Goal: Task Accomplishment & Management: Manage account settings

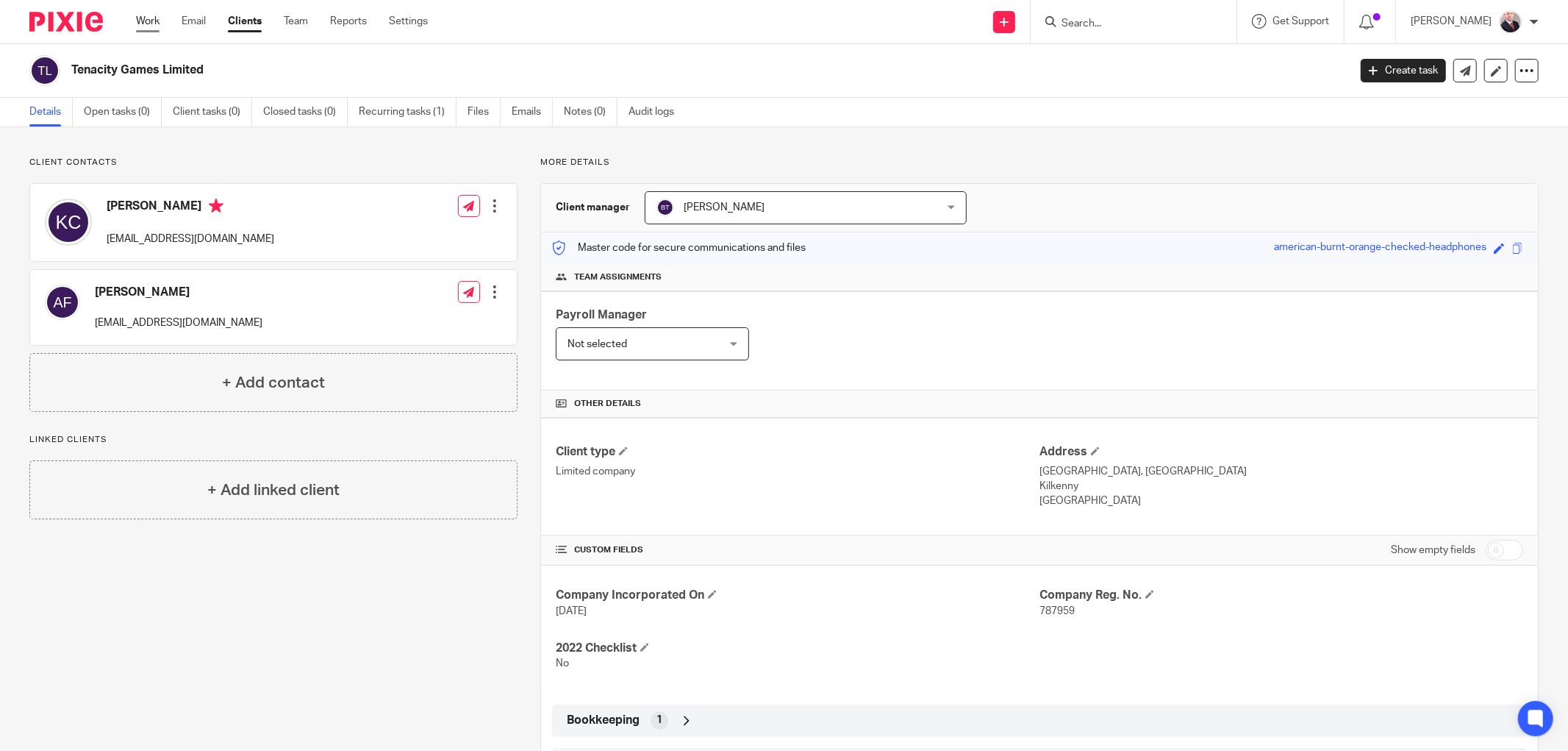
click at [149, 17] on link "Work" at bounding box center [147, 22] width 23 height 15
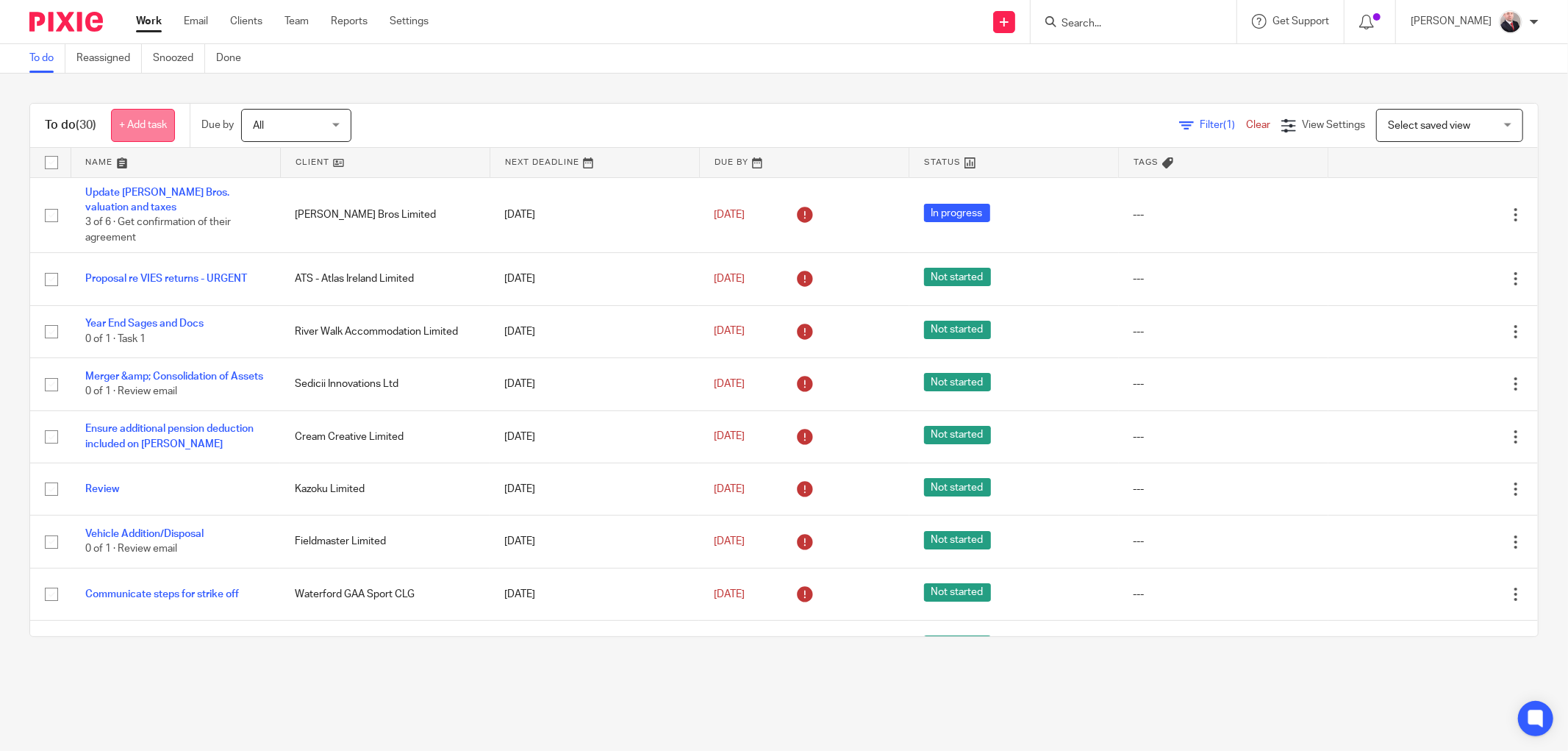
click at [141, 129] on link "+ Add task" at bounding box center [143, 126] width 64 height 33
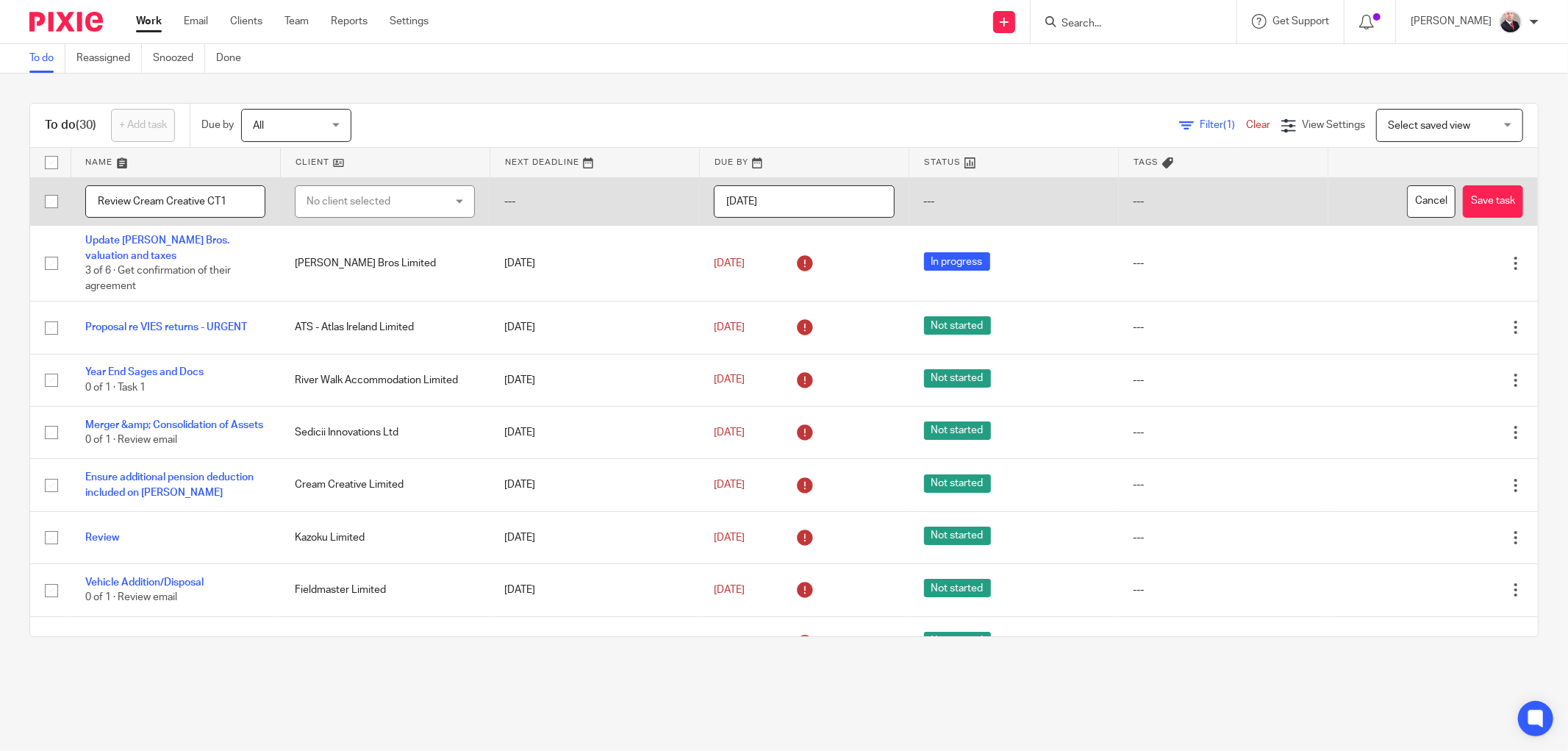
type input "Review Cream Creative CT1"
click at [376, 209] on div "No client selected" at bounding box center [373, 201] width 134 height 31
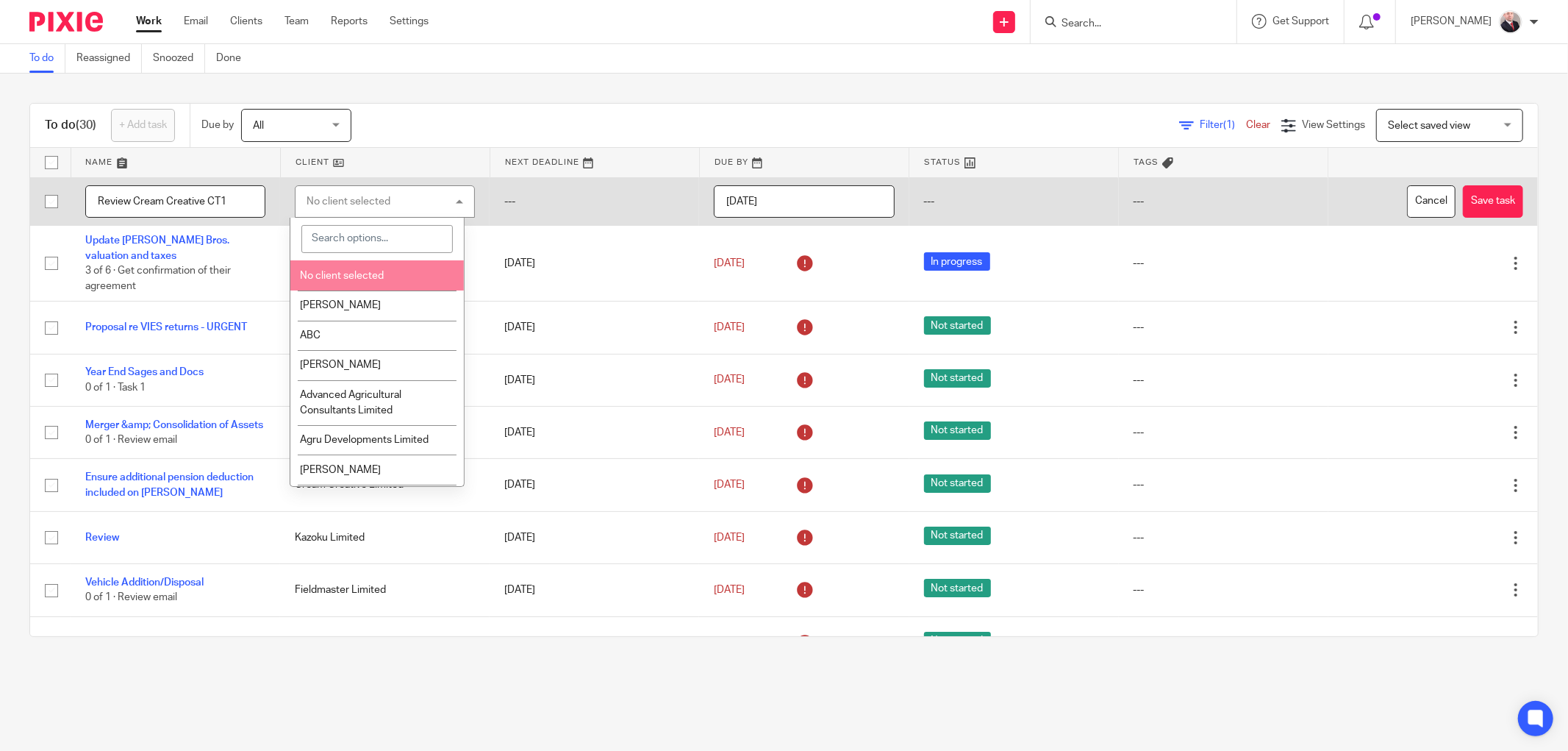
click at [343, 244] on input "search" at bounding box center [377, 238] width 152 height 28
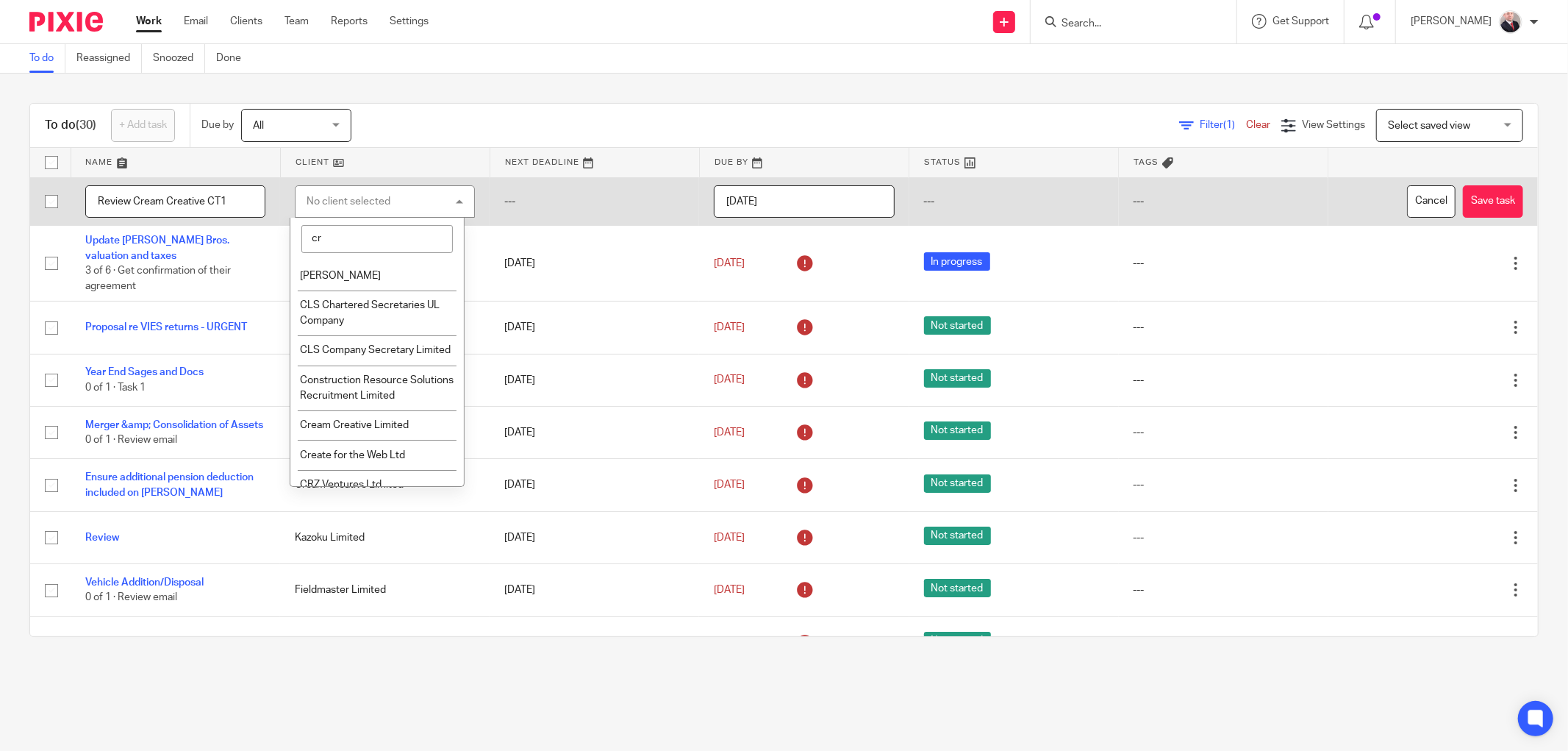
type input "cre"
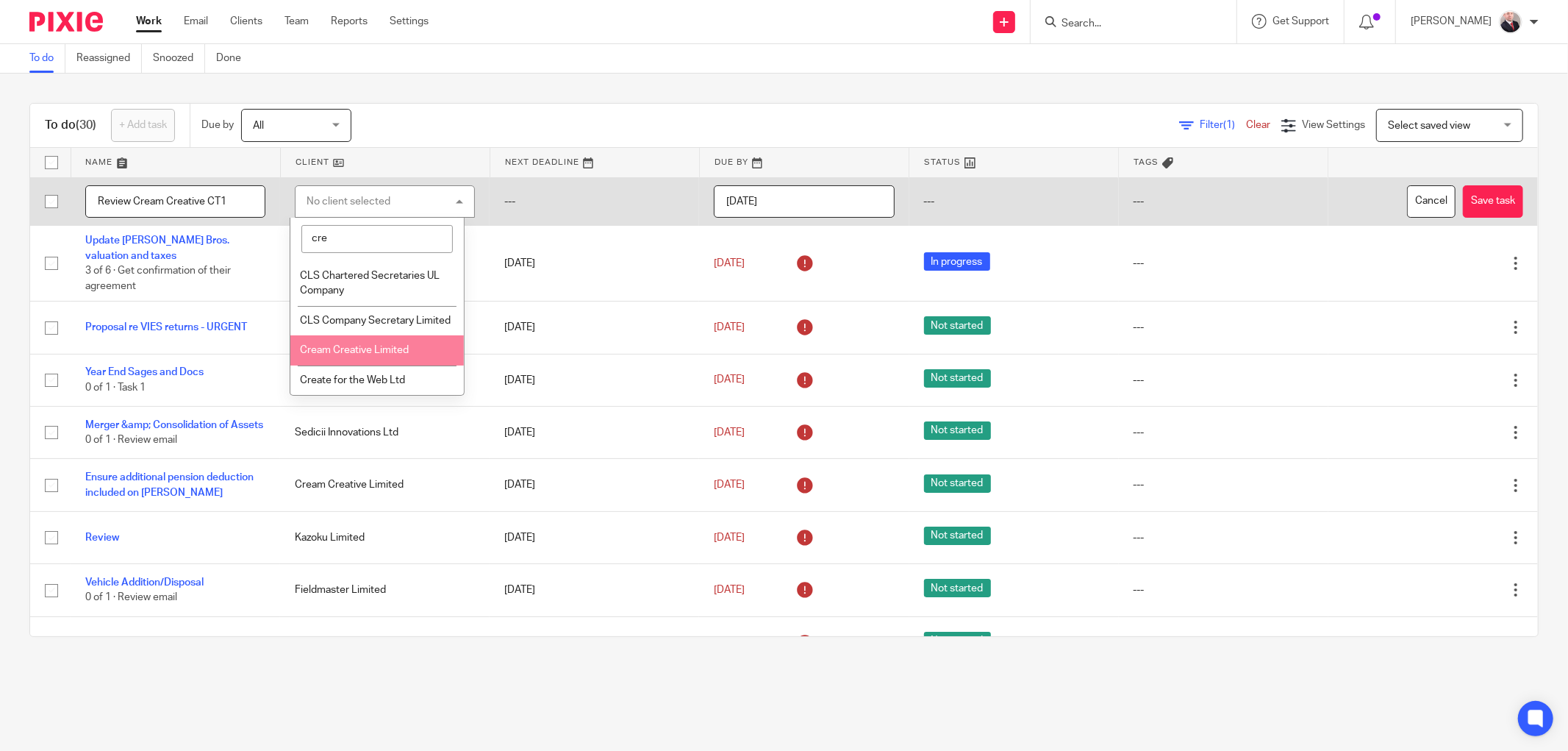
click at [362, 355] on span "Cream Creative Limited" at bounding box center [354, 350] width 109 height 11
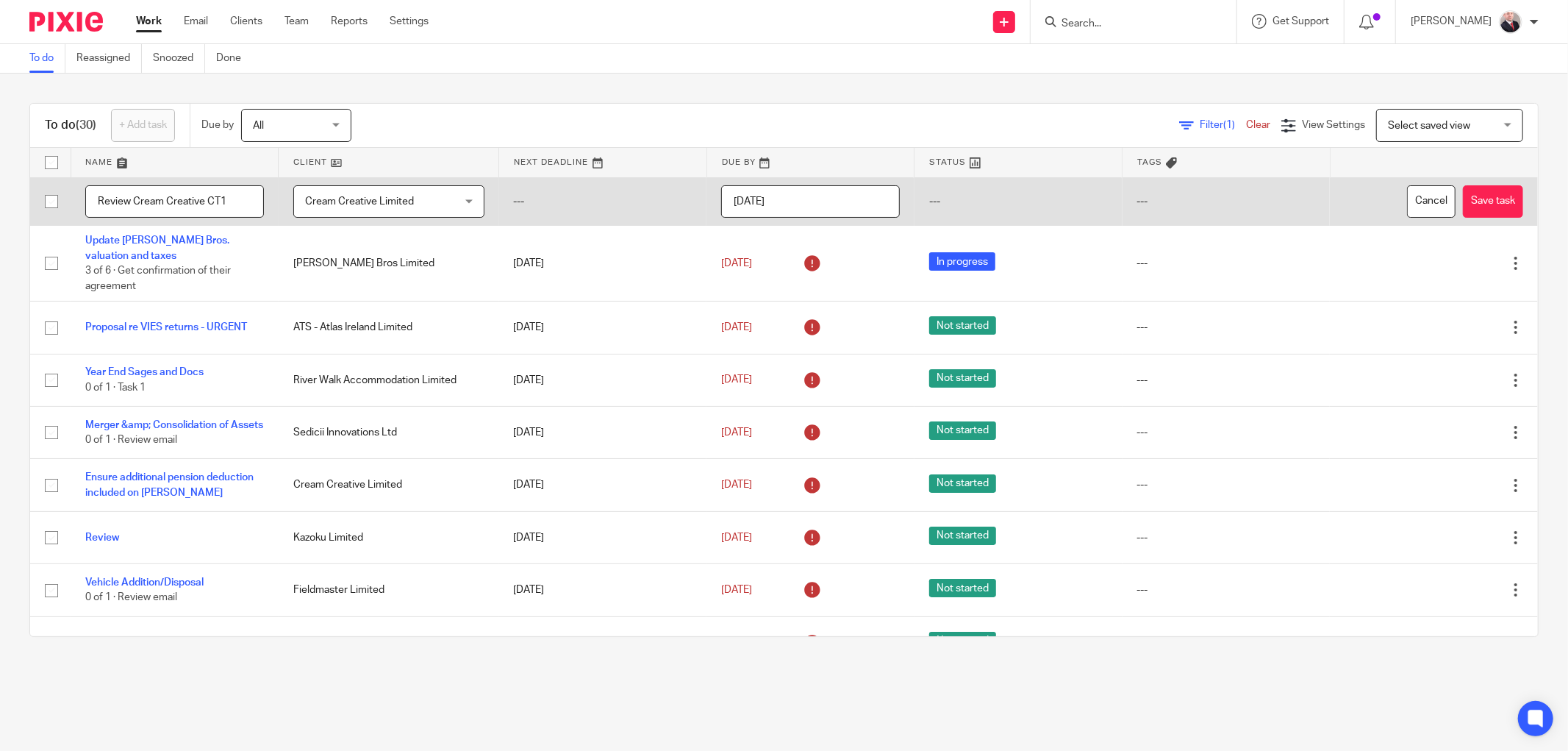
click at [799, 207] on input "[DATE]" at bounding box center [811, 202] width 179 height 33
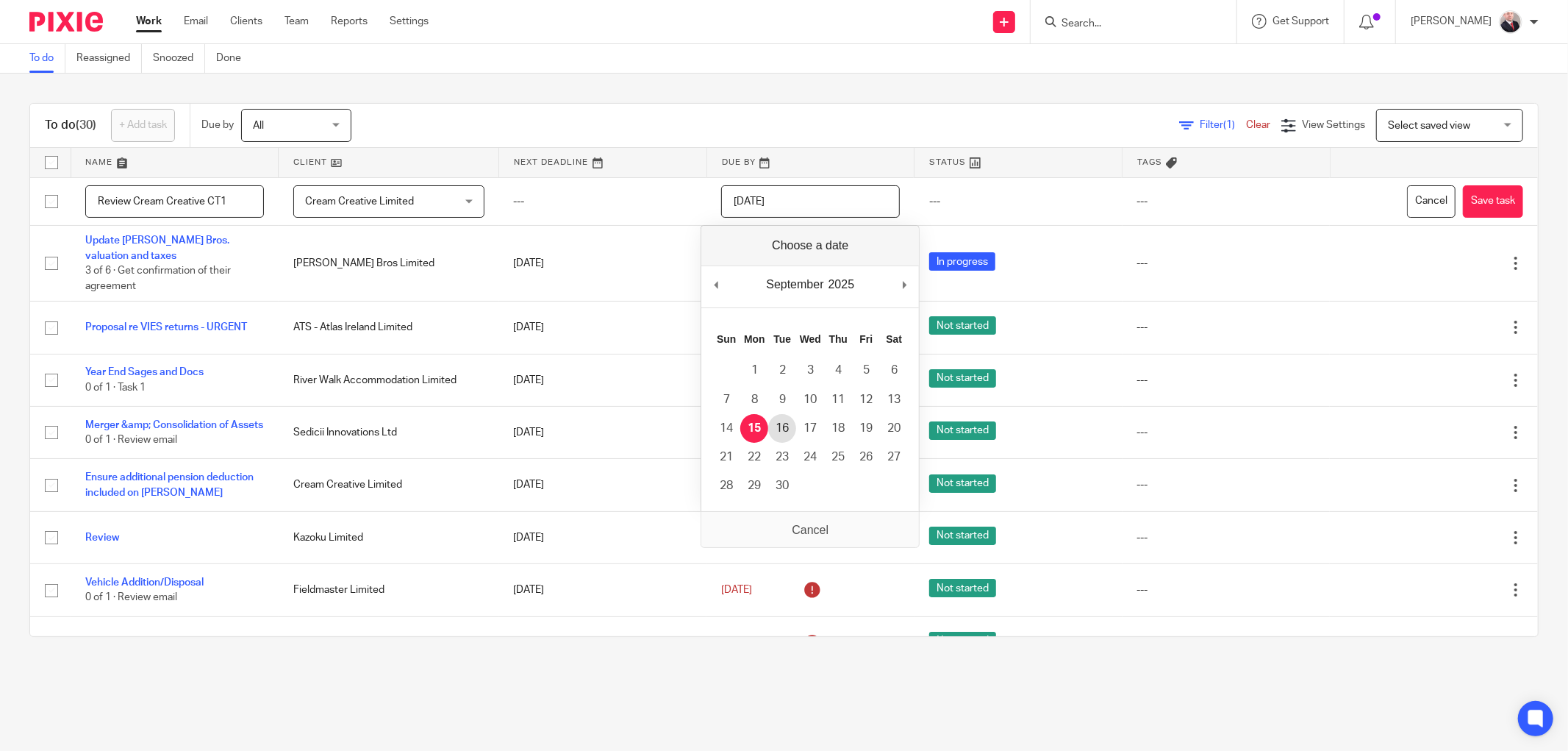
type input "[DATE]"
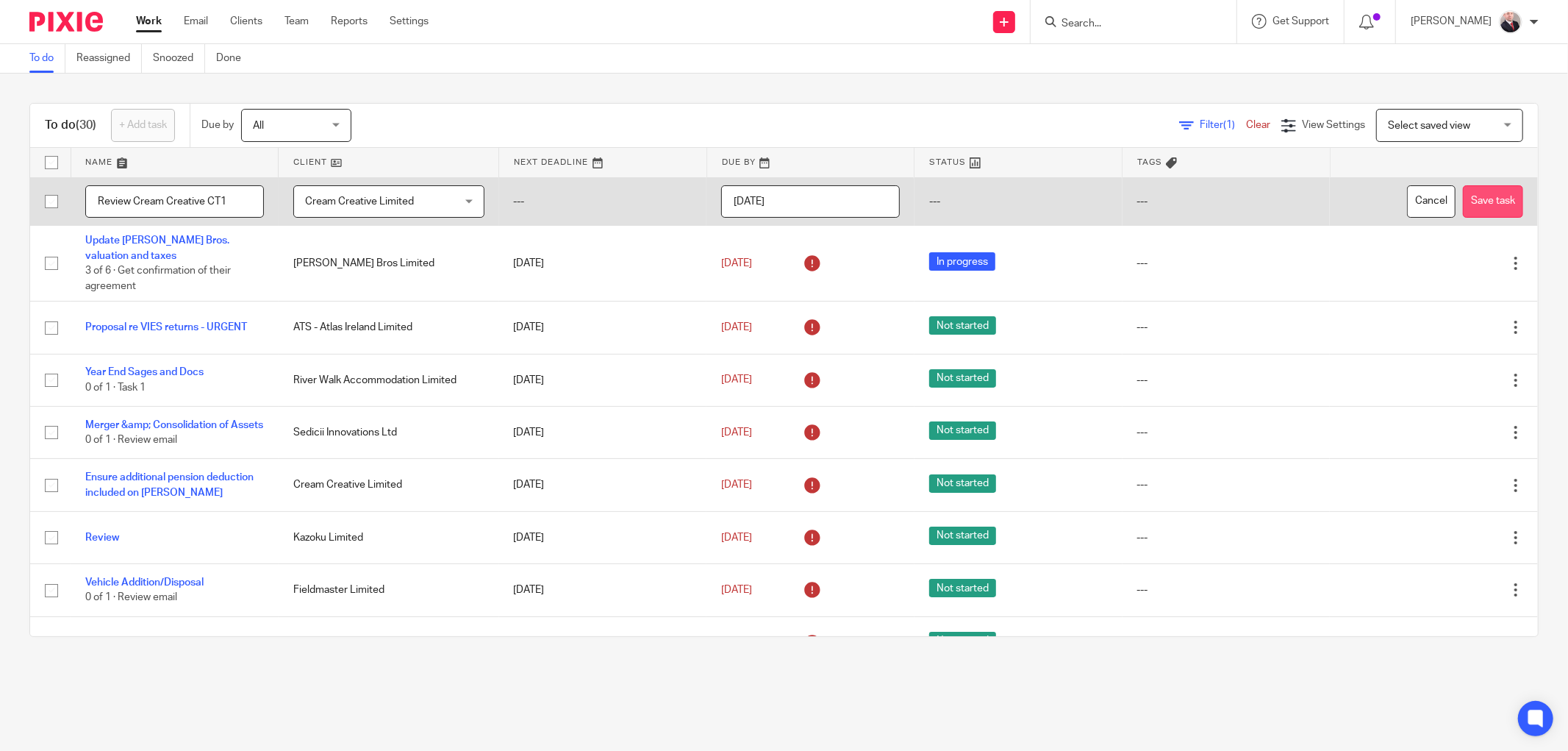
click at [1463, 202] on button "Save task" at bounding box center [1493, 202] width 60 height 33
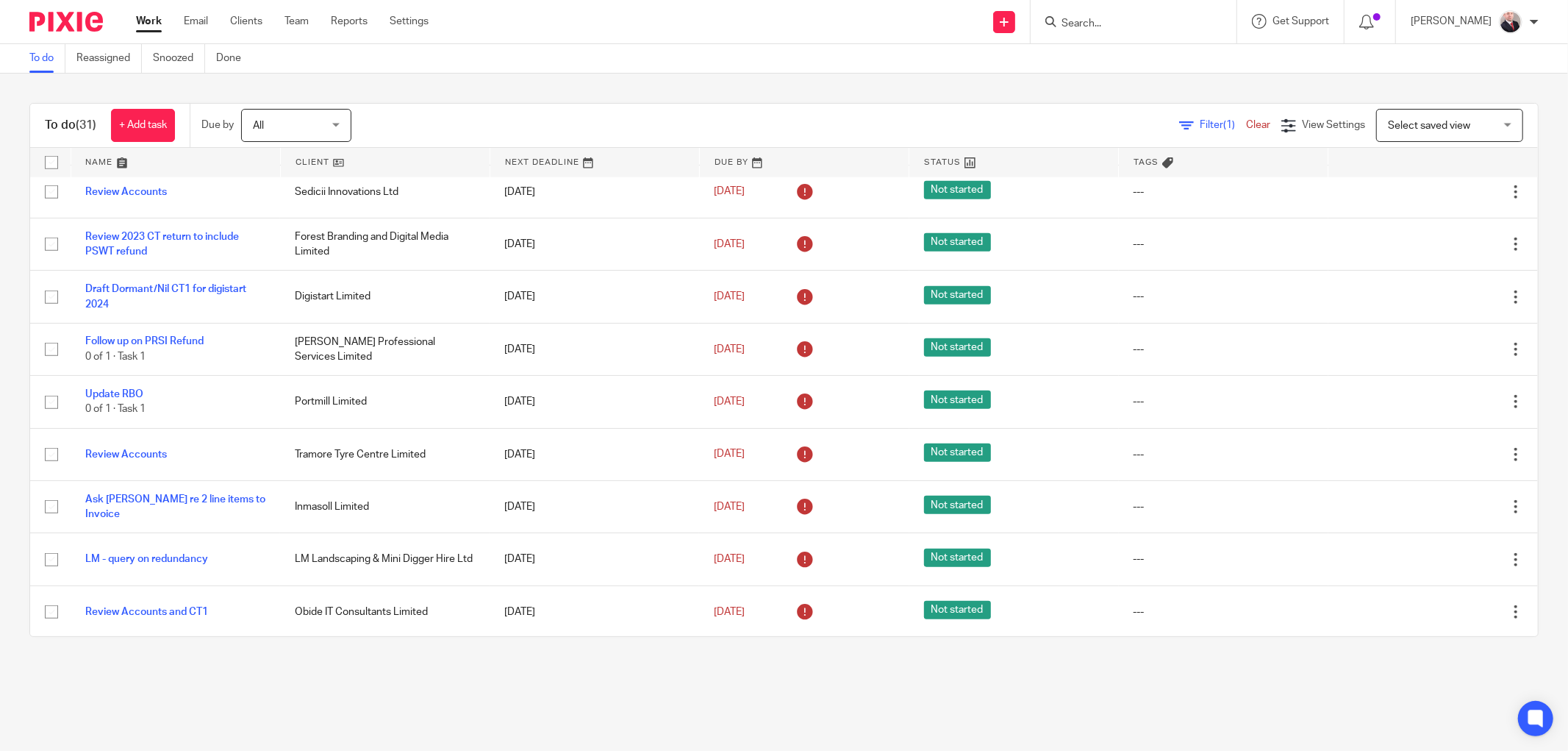
scroll to position [1213, 0]
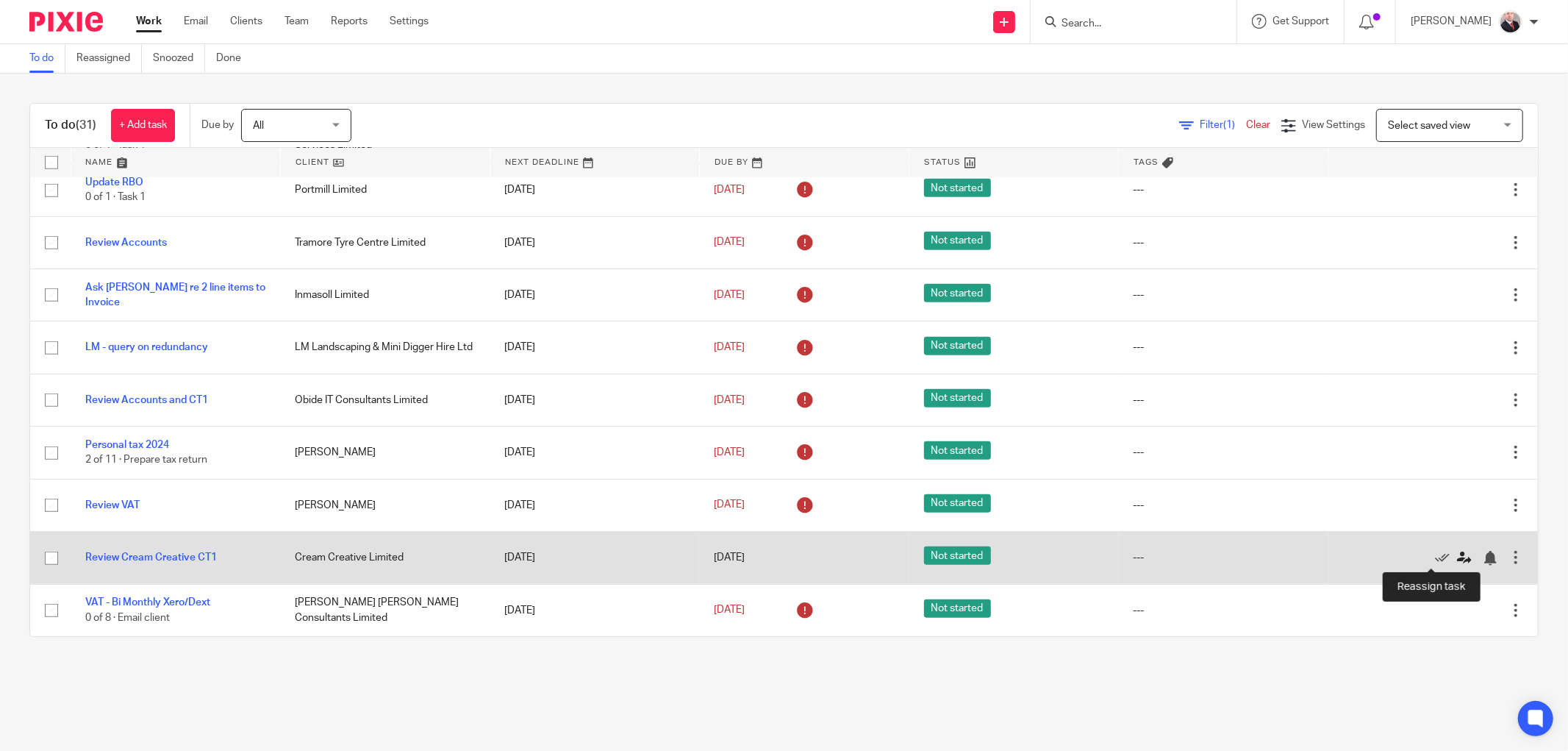
click at [1457, 557] on icon at bounding box center [1464, 559] width 15 height 15
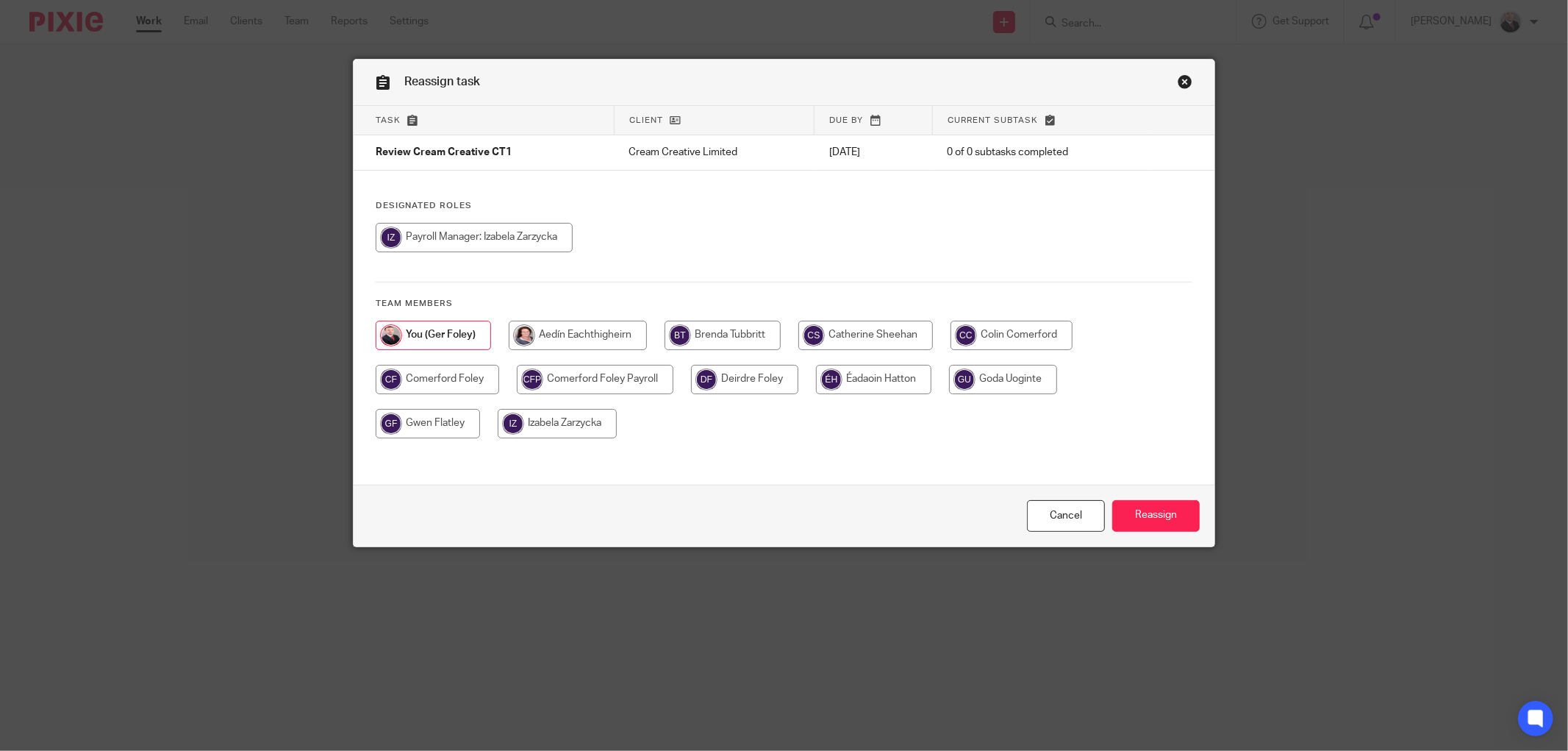
click at [995, 329] on input "radio" at bounding box center [1011, 335] width 122 height 29
radio input "true"
click at [1134, 516] on input "Reassign" at bounding box center [1156, 516] width 87 height 32
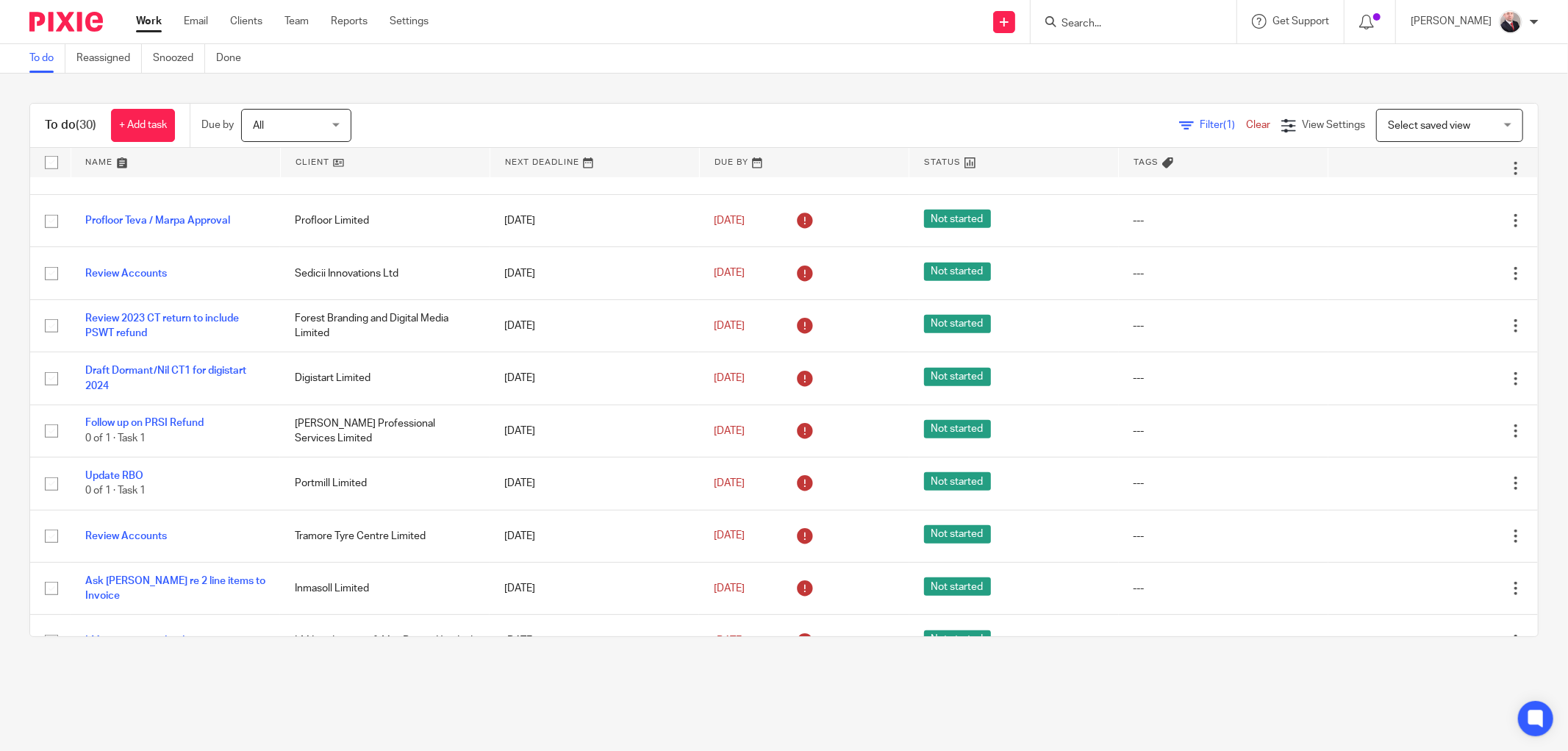
scroll to position [1160, 0]
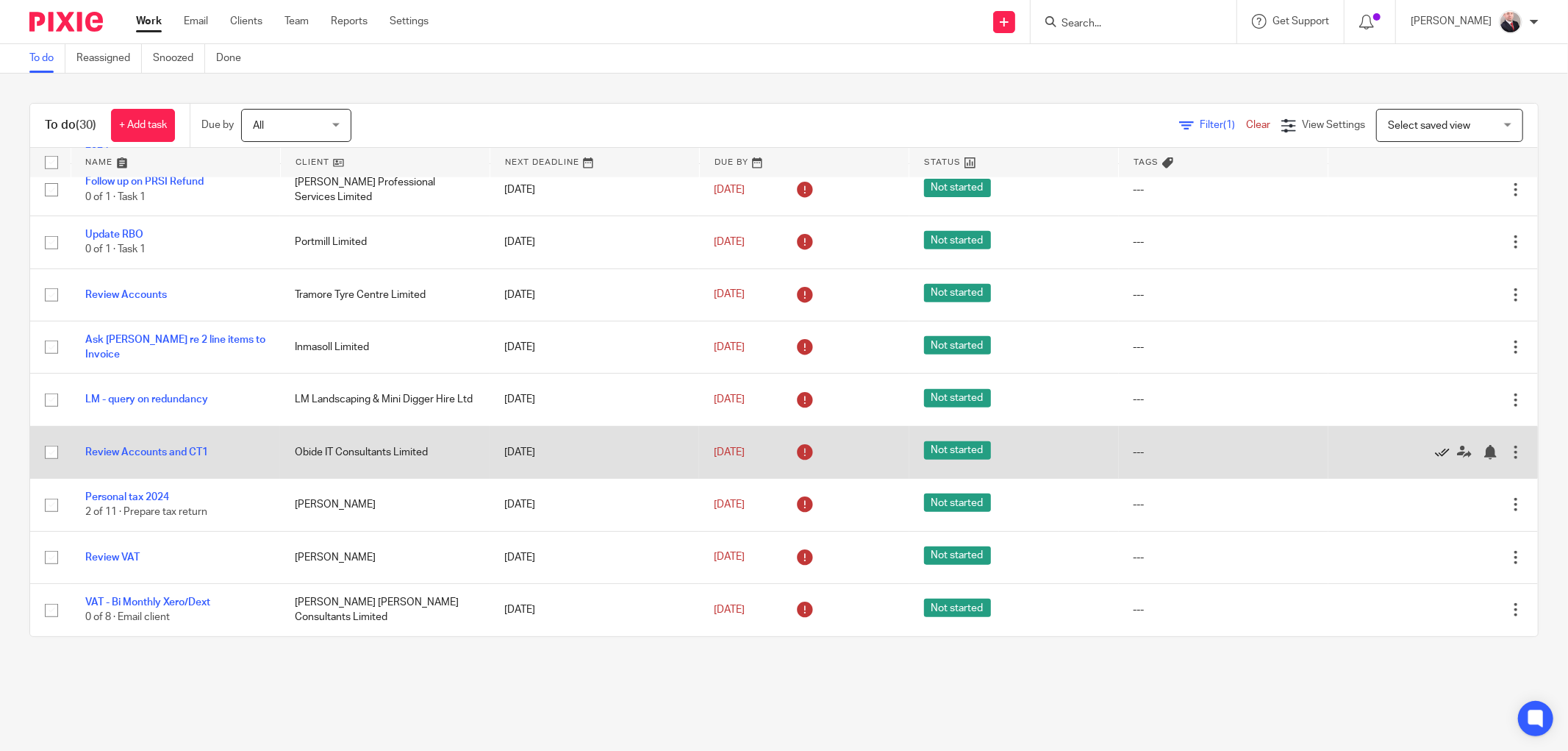
click at [1435, 447] on icon at bounding box center [1443, 453] width 15 height 15
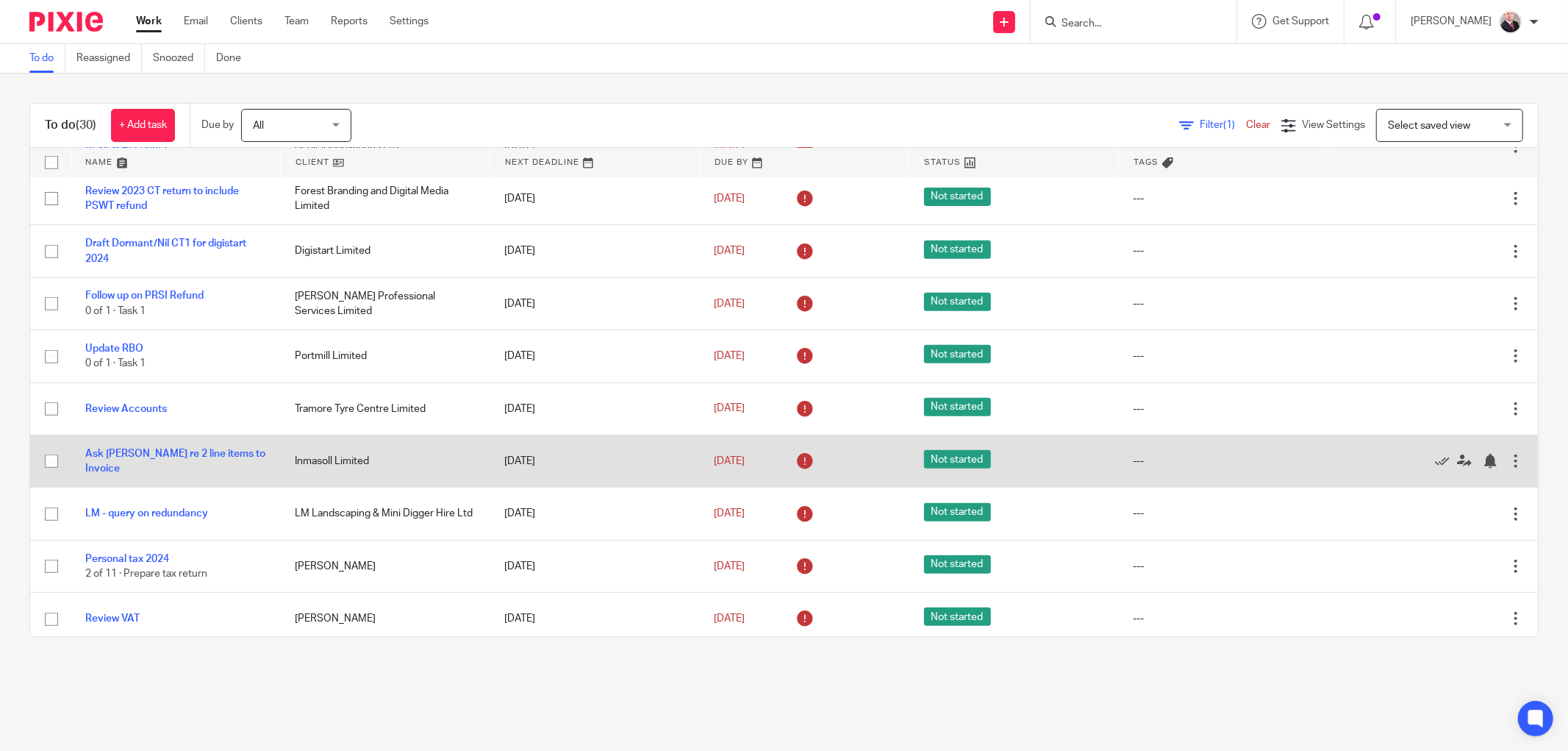
scroll to position [944, 0]
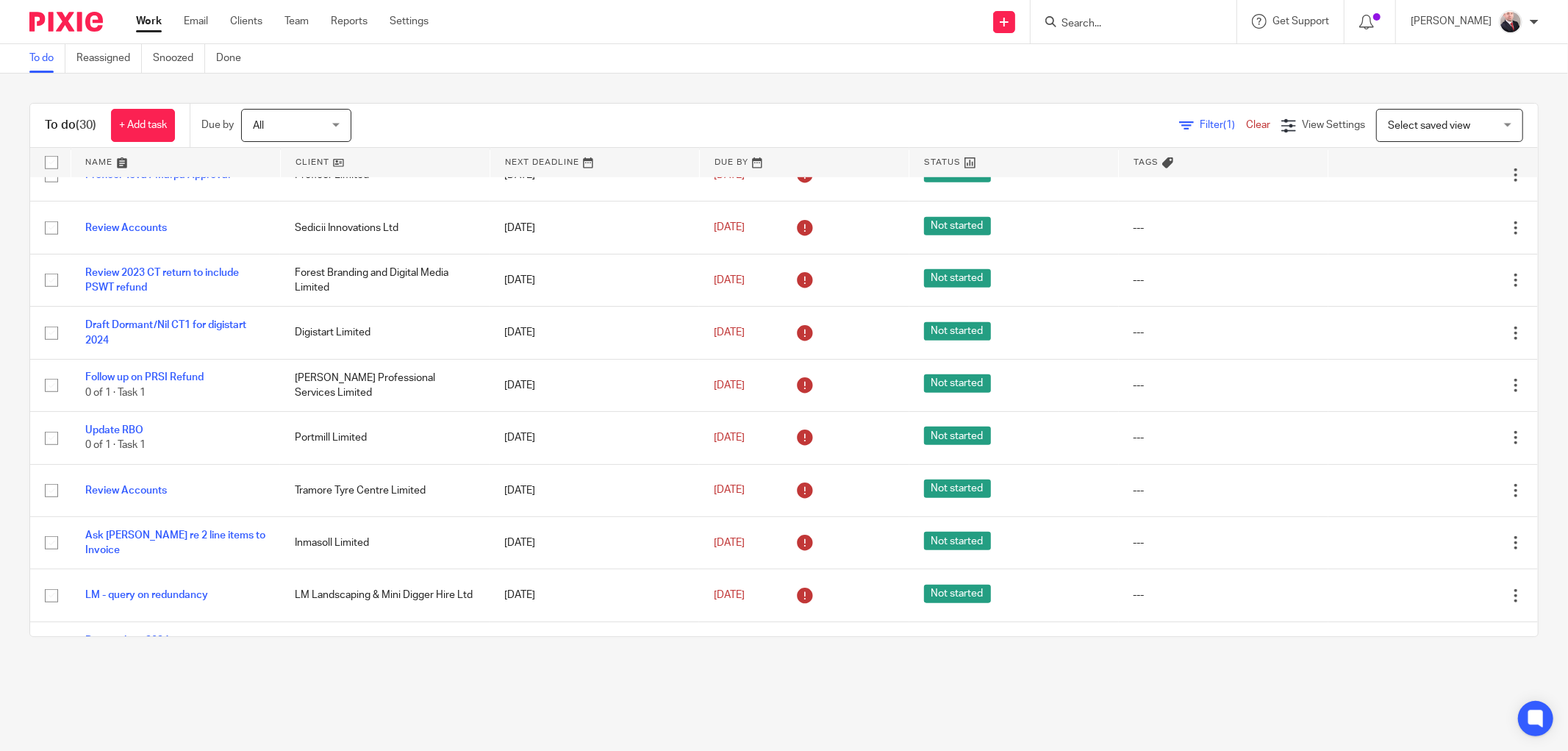
click at [454, 710] on main "To do Reassigned Snoozed Done To do (30) + Add task Due by All All Today Tomorr…" at bounding box center [784, 375] width 1568 height 751
